Goal: Information Seeking & Learning: Find specific fact

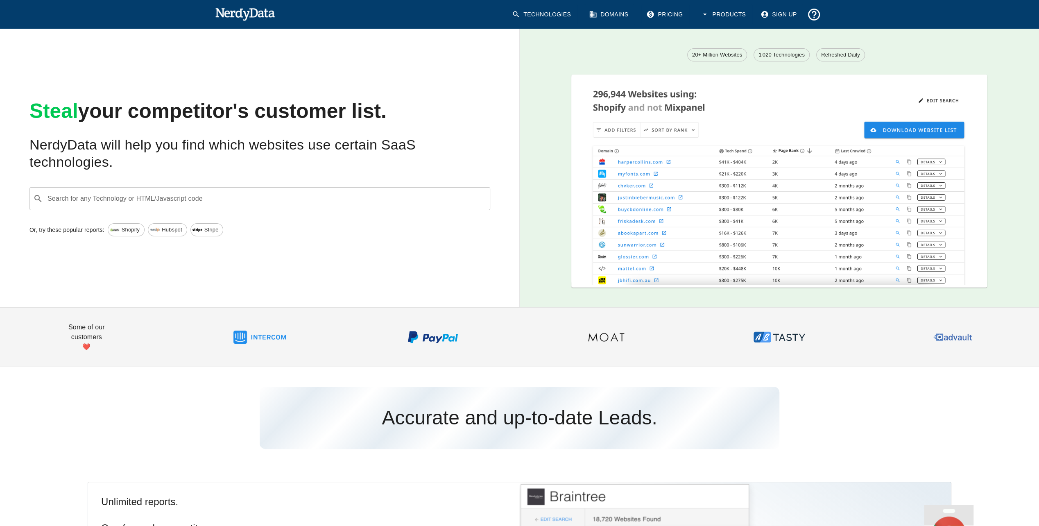
click at [301, 194] on input "Search for any Technology or HTML/Javascript code" at bounding box center [266, 199] width 440 height 16
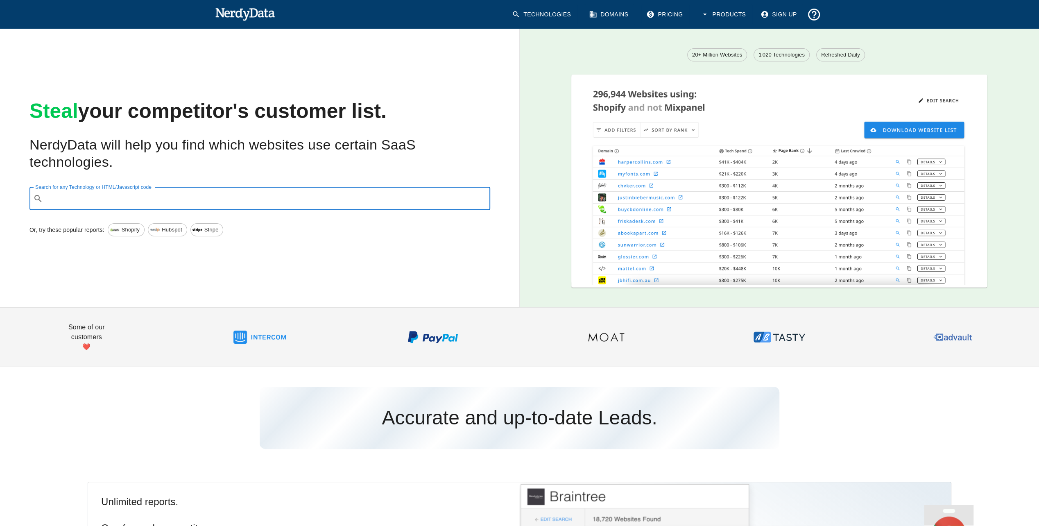
paste input "[URL][DOMAIN_NAME]"
type input "[URL][DOMAIN_NAME]"
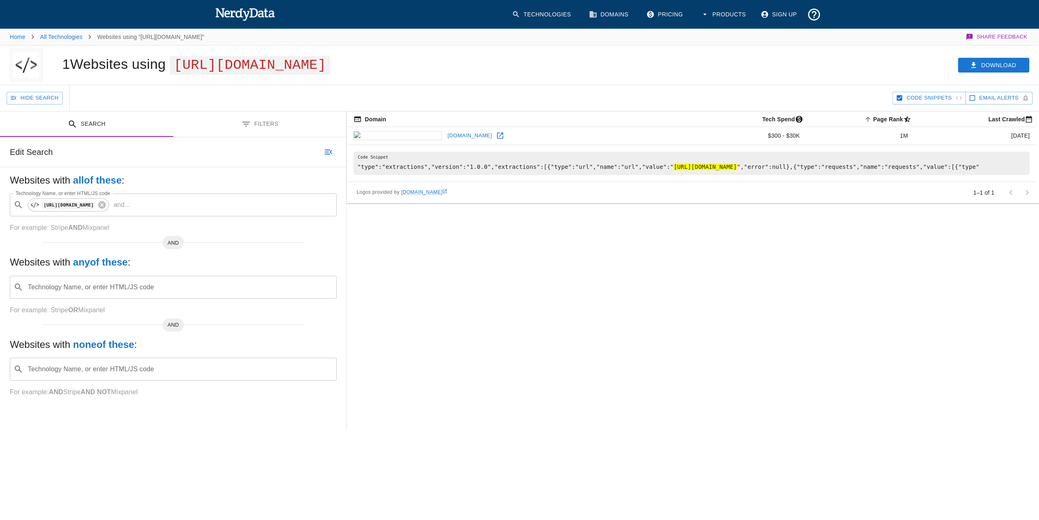
click at [274, 122] on button "Filters" at bounding box center [259, 124] width 173 height 26
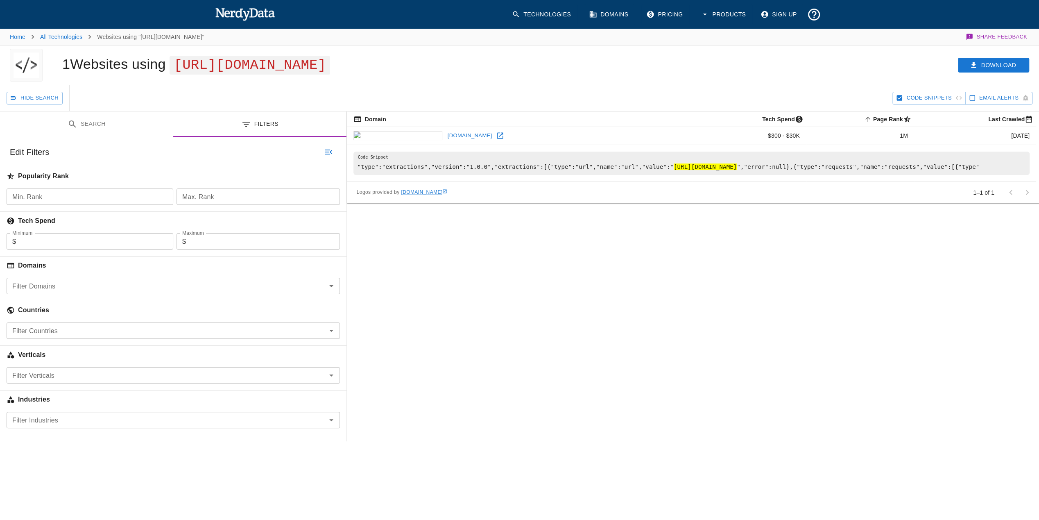
click at [83, 127] on button "Search" at bounding box center [86, 124] width 173 height 26
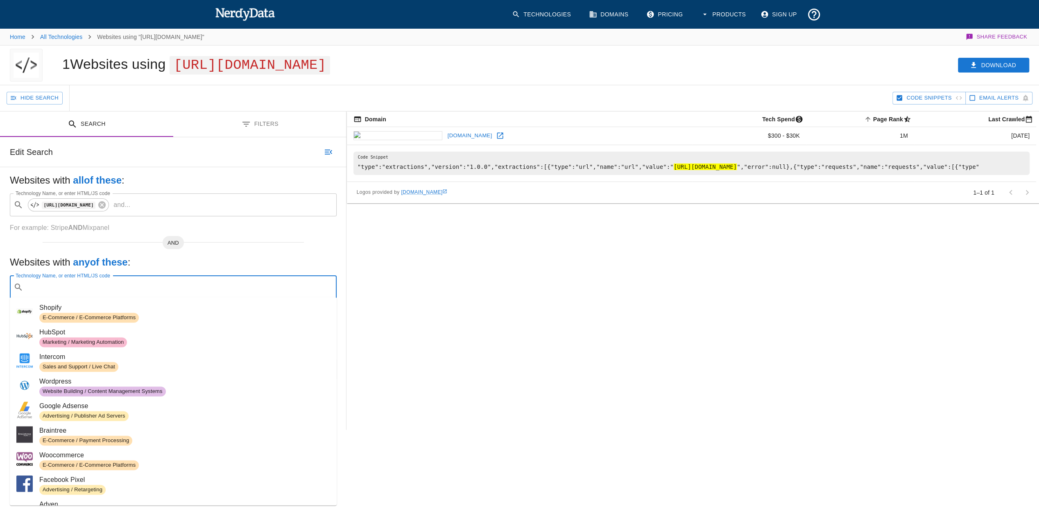
click at [112, 287] on input "Technology Name, or enter HTML/JS code" at bounding box center [180, 287] width 306 height 16
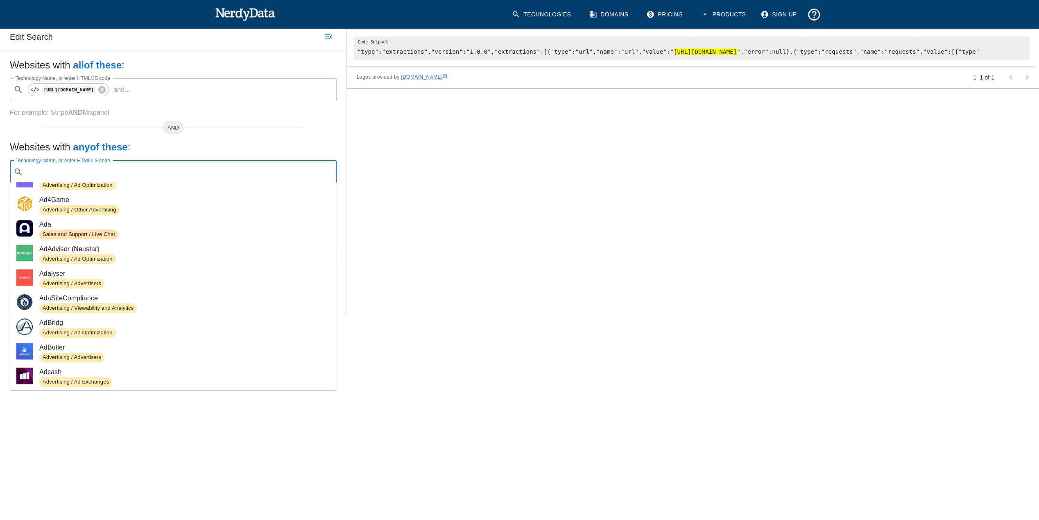
scroll to position [124, 0]
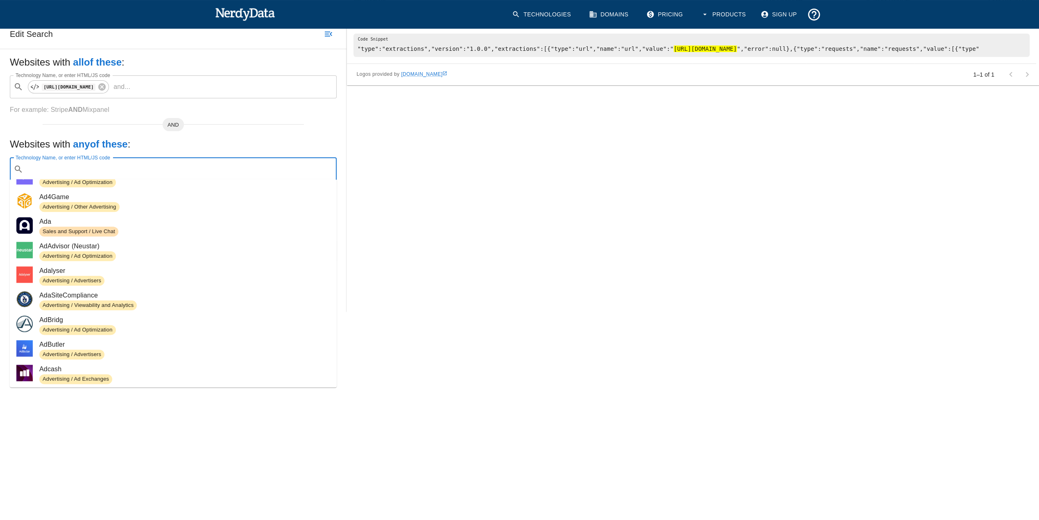
click at [432, 283] on div "Domain Tech Spend Page Rank sorted ascending Last Crawled [DOMAIN_NAME] $300 - …" at bounding box center [693, 152] width 693 height 318
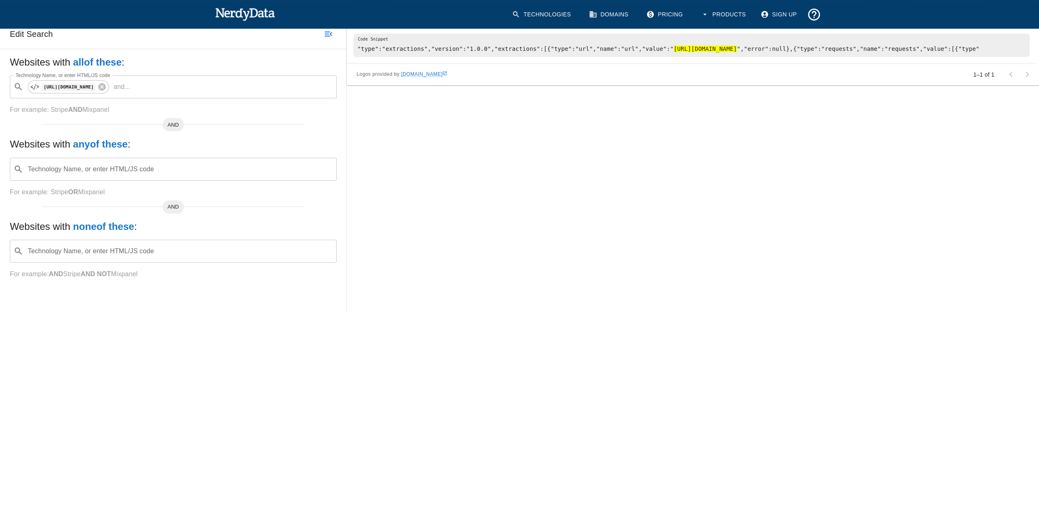
click at [183, 243] on input "Technology Name, or enter HTML/JS code" at bounding box center [180, 251] width 306 height 16
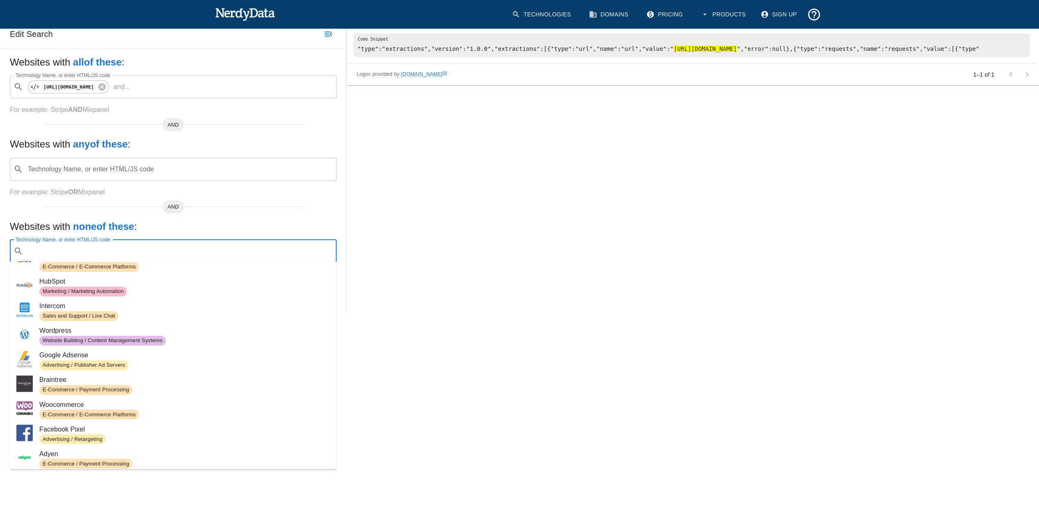
scroll to position [16, 0]
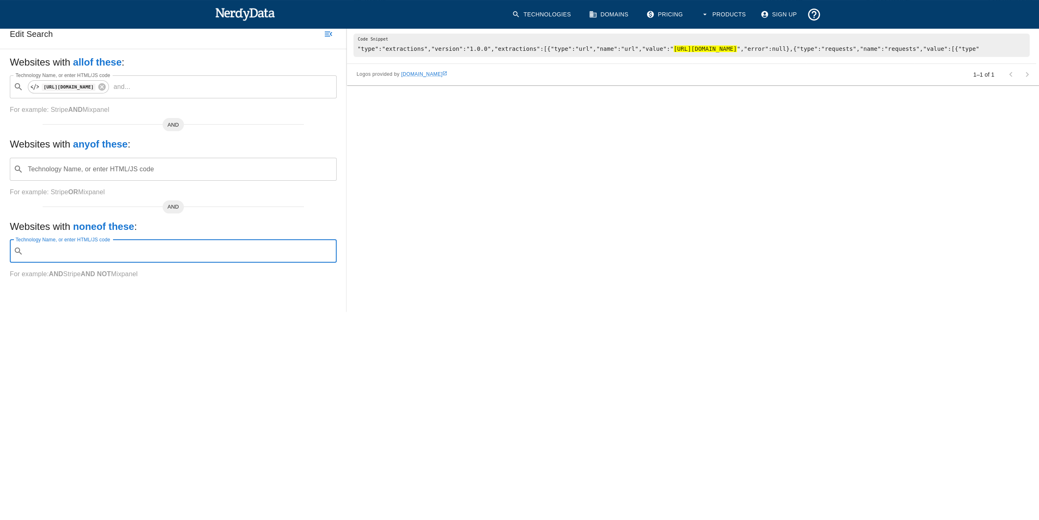
paste input "[URL][DOMAIN_NAME]"
type input "[URL][DOMAIN_NAME]"
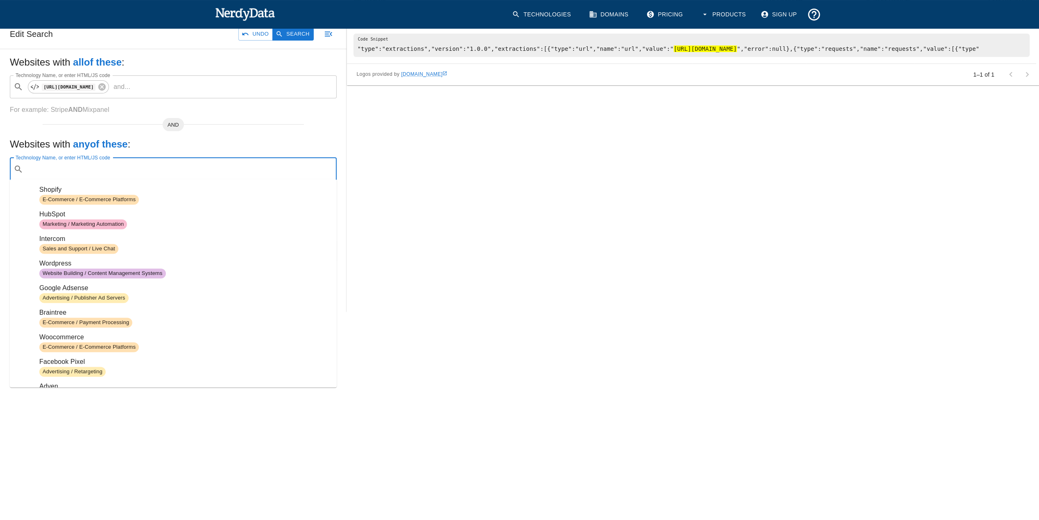
click at [152, 163] on input "Technology Name, or enter HTML/JS code" at bounding box center [180, 169] width 306 height 16
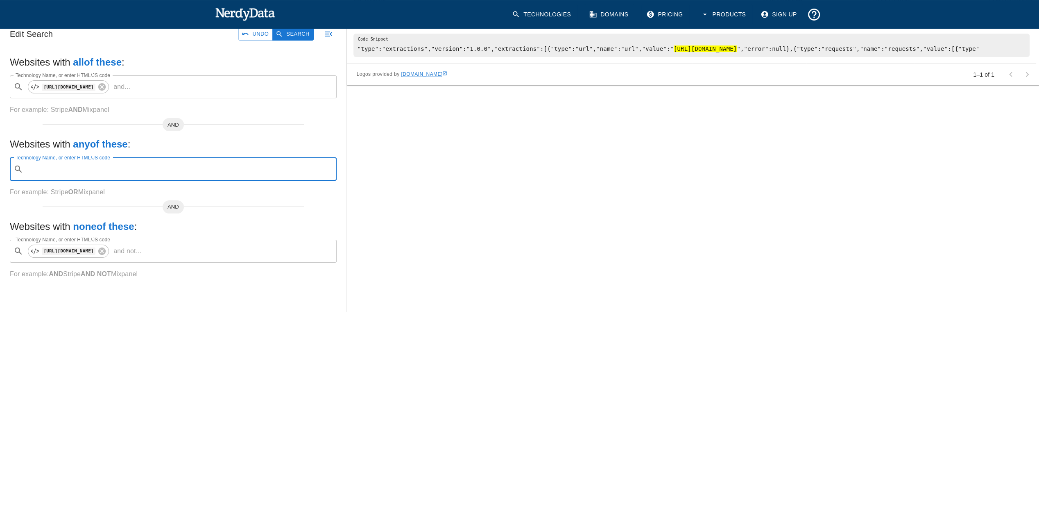
paste input "[URL][DOMAIN_NAME]"
type input "[URL][DOMAIN_NAME]"
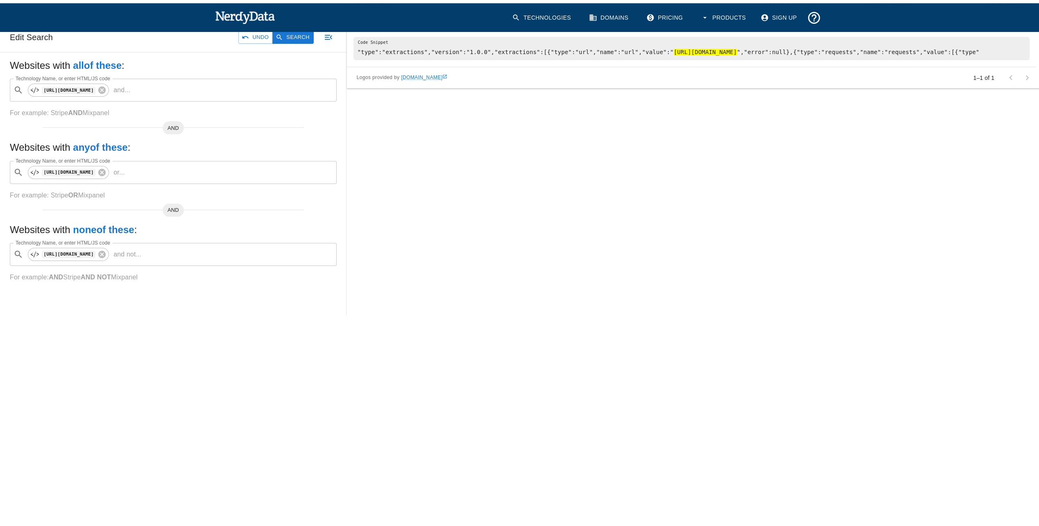
scroll to position [0, 0]
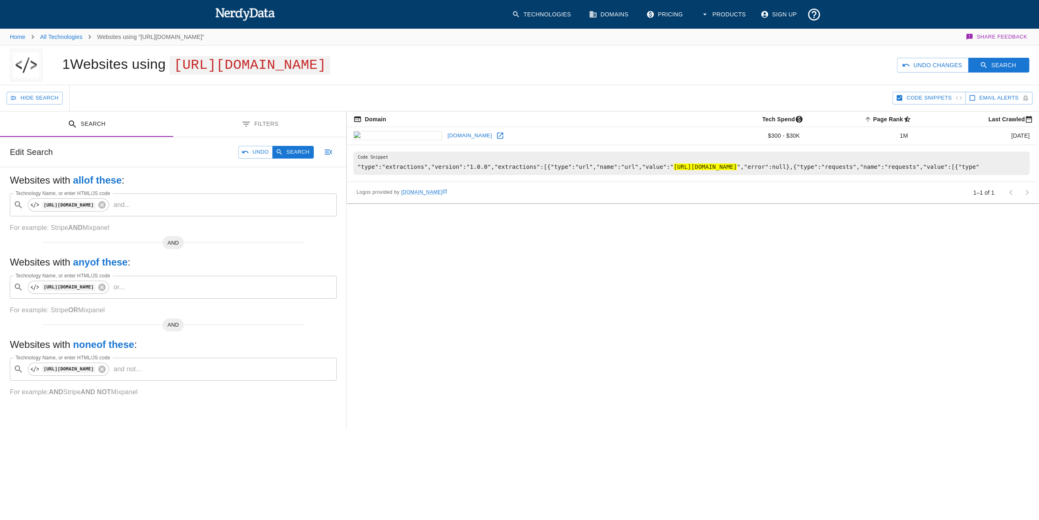
click at [245, 7] on img at bounding box center [245, 14] width 60 height 16
